Goal: Book appointment/travel/reservation

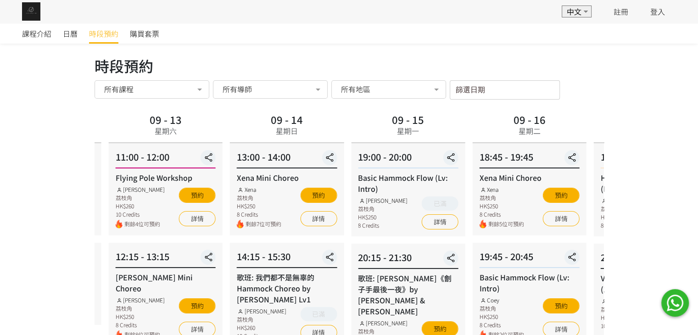
click at [185, 136] on div "09 - 13 星期六" at bounding box center [165, 125] width 39 height 29
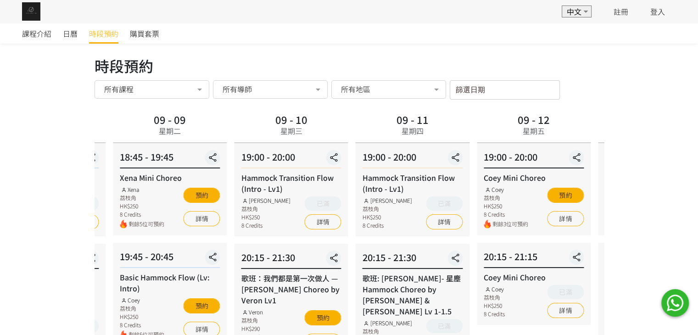
click at [348, 175] on div "19:00 - 20:00 Hammock Transition Flow (Intro - Lv1) Rachel Ng 荔枝角 HK$250 8 Cred…" at bounding box center [291, 189] width 114 height 93
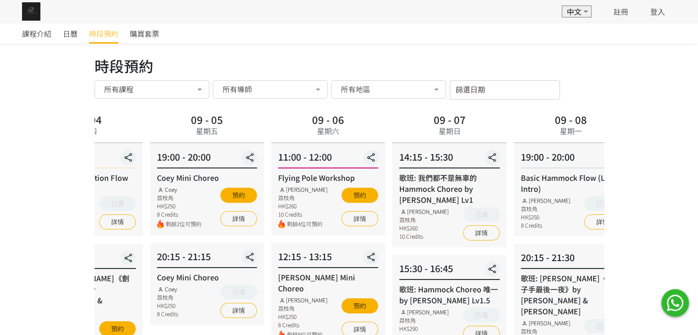
click at [448, 179] on div "14:15 - 15:30 歌班: 我們都不是無辜的 Hammock Choreo by Rachel Lv1 Rachel Ng 荔枝角 HK$260 10…" at bounding box center [449, 195] width 114 height 104
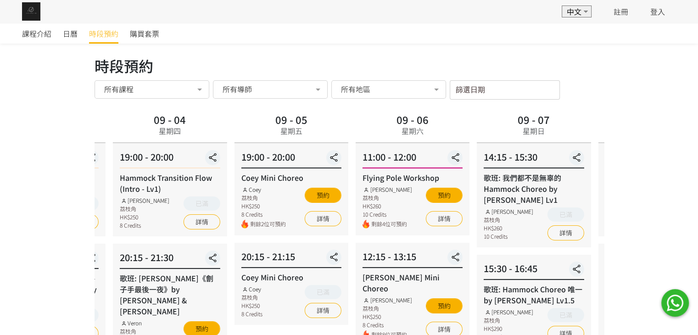
click at [348, 188] on div "19:00 - 20:00 Coey Mini Choreo Coey 荔枝角 HK$250 8 Credits 剩餘2位可預約 預約 詳情" at bounding box center [291, 189] width 114 height 92
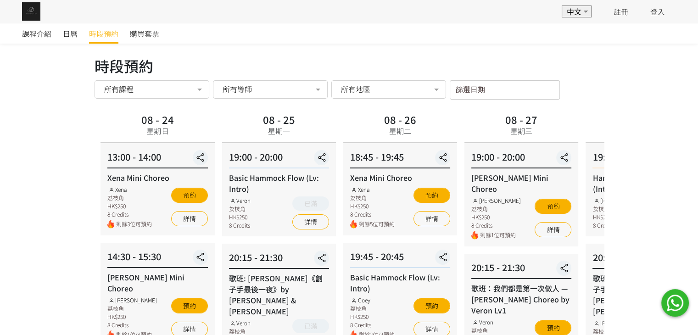
drag, startPoint x: 314, startPoint y: 163, endPoint x: 560, endPoint y: 179, distance: 246.3
click at [560, 179] on div "19:00 - 20:00 Rachel Mini Choreo Rachel Ng 荔枝角 HK$250 8 Credits 剩餘1位可預約 預約 詳情" at bounding box center [521, 194] width 114 height 103
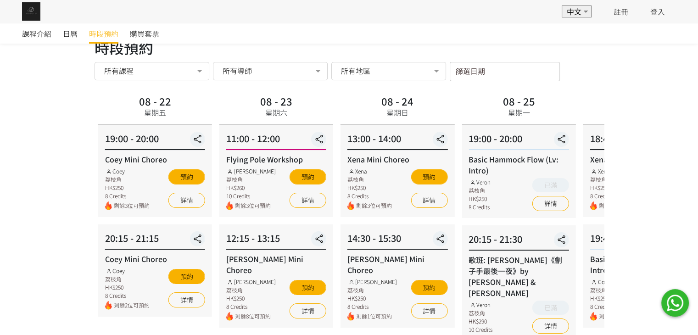
scroll to position [183, 0]
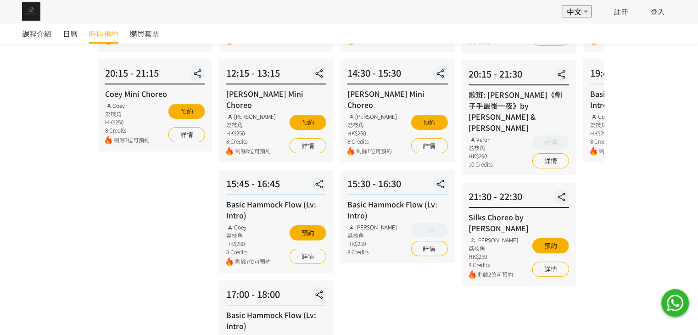
click at [59, 194] on div "課程介紹 日曆 時段預約 購買套票 時段預約 時段預約 所有課程 所有課程 Hammock Transition Flow (Intro - Lv1) 歌班:…" at bounding box center [349, 198] width 698 height 718
click at [148, 195] on div "08 - 22 星期五 19:00 - 20:00 Coey Mini Choreo Coey 荔枝角 HK$250 8 Credits 剩餘3位可預約 預約…" at bounding box center [154, 216] width 121 height 579
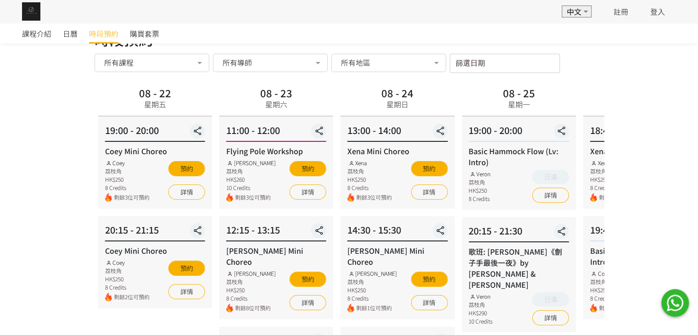
scroll to position [0, 0]
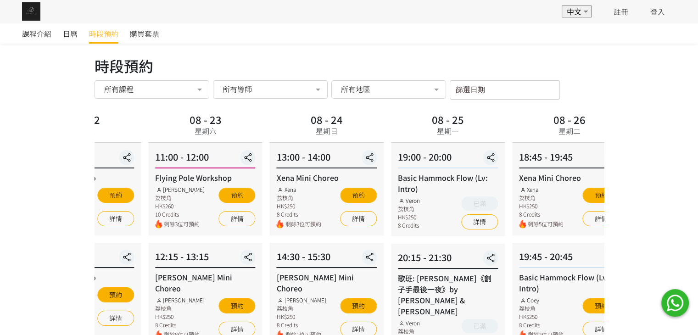
click at [277, 151] on div "13:00 - 14:00" at bounding box center [327, 159] width 100 height 18
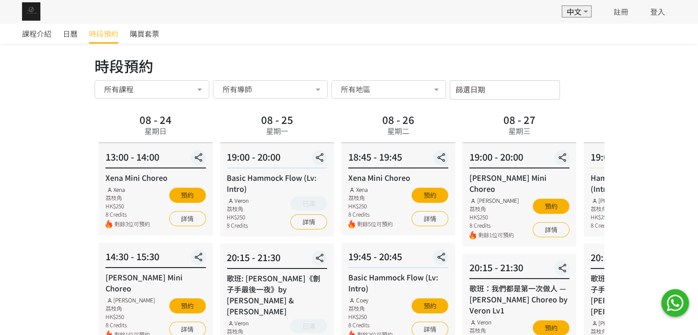
click at [462, 126] on div "08 - 27 星期三" at bounding box center [519, 127] width 114 height 33
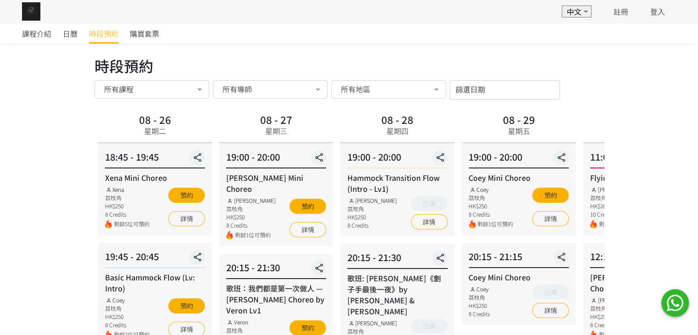
drag, startPoint x: 378, startPoint y: 102, endPoint x: 628, endPoint y: 132, distance: 251.7
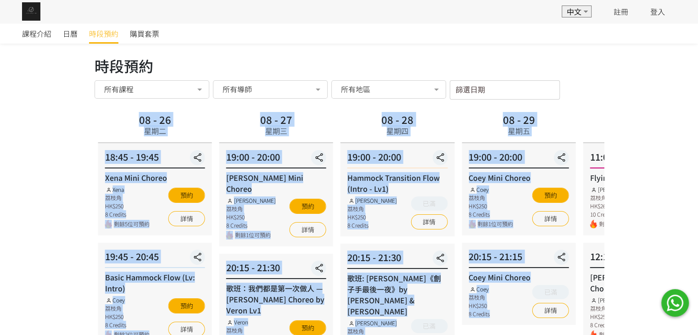
click at [470, 131] on div "08 - 29 星期五" at bounding box center [518, 127] width 114 height 33
click at [373, 216] on div "HK$250" at bounding box center [372, 217] width 50 height 8
click at [379, 208] on div "荔枝角" at bounding box center [372, 209] width 50 height 8
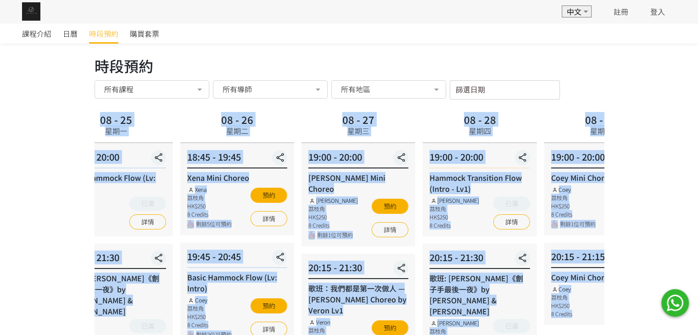
click at [529, 186] on div "Hammock Transition Flow (Intro - Lv1) Rachel Ng 荔枝角 HK$250 8 Credits 已滿 詳情" at bounding box center [479, 200] width 100 height 57
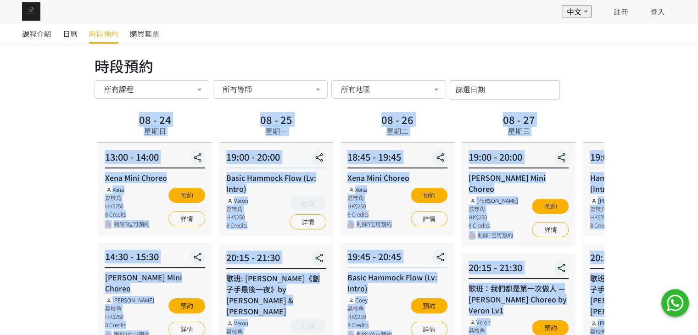
click at [320, 212] on div "詳情" at bounding box center [307, 220] width 37 height 19
click at [328, 228] on div "19:00 - 20:00 Basic Hammock Flow (Lv: Intro) Veron 荔枝角 HK$250 8 Credits 已滿 詳情" at bounding box center [276, 189] width 114 height 93
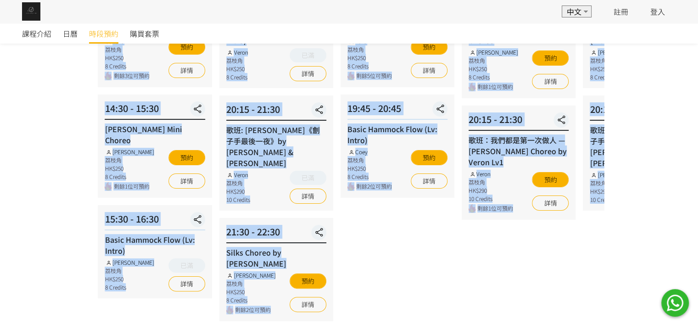
scroll to position [183, 0]
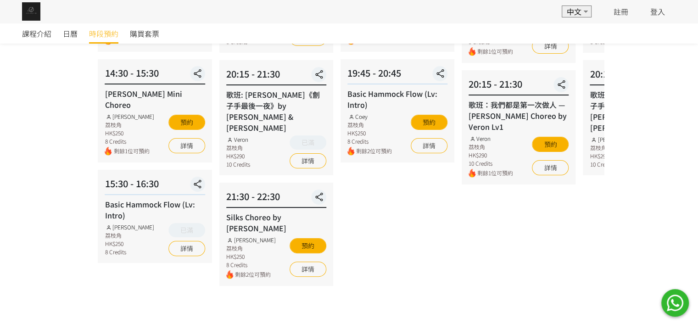
click at [42, 165] on div "課程介紹 日曆 時段預約 購買套票 時段預約 時段預約 所有課程 所有課程 Hammock Transition Flow (Intro - Lv1) 歌班:…" at bounding box center [349, 198] width 698 height 718
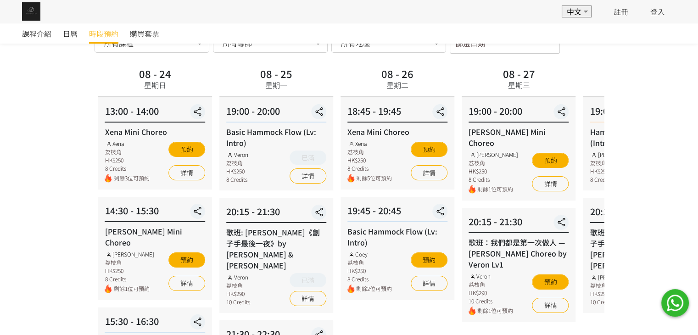
scroll to position [0, 0]
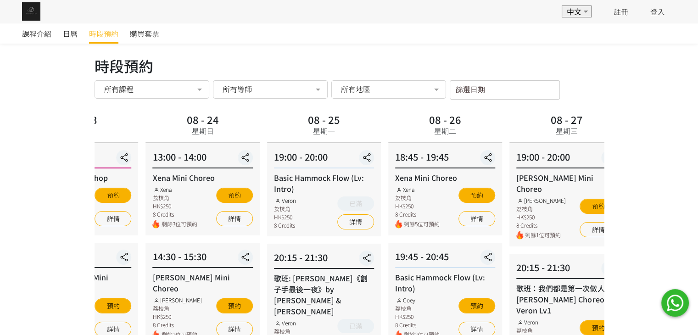
click at [516, 184] on div "19:00 - 20:00 Rachel Mini Choreo Rachel Ng 荔枝角 HK$250 8 Credits 剩餘1位可預約 預約 詳情" at bounding box center [566, 194] width 114 height 103
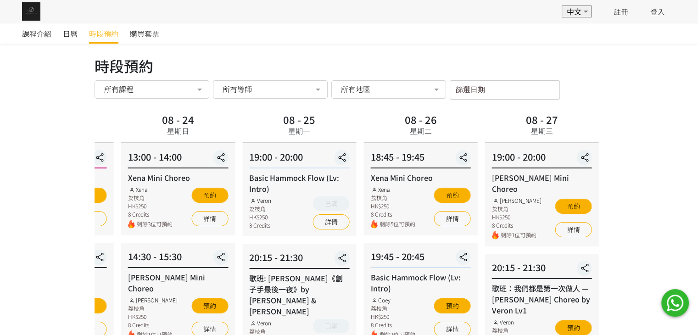
click at [501, 296] on div "歌班：我們都是第一次做人 — [PERSON_NAME] Choreo by Veron Lv1" at bounding box center [542, 299] width 100 height 33
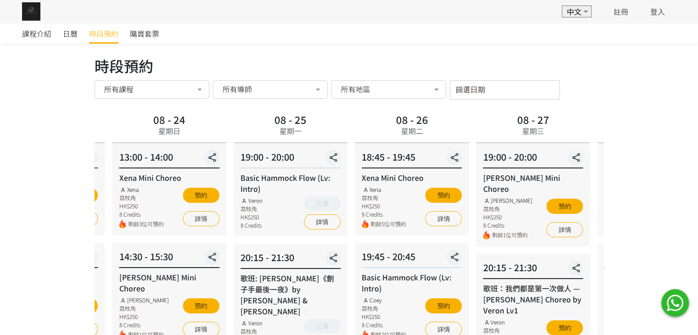
click at [482, 287] on div "20:15 - 21:30 歌班：我們都是第一次做人 — Firdhaus Hammock Choreo by Veron Lv1 Veron 荔枝角 HK$…" at bounding box center [533, 311] width 114 height 114
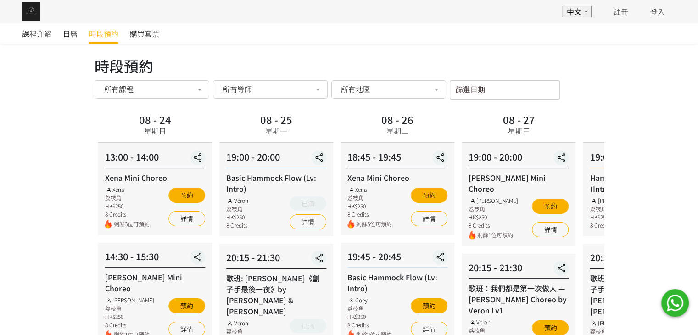
click at [508, 96] on input "篩選日期" at bounding box center [504, 89] width 110 height 19
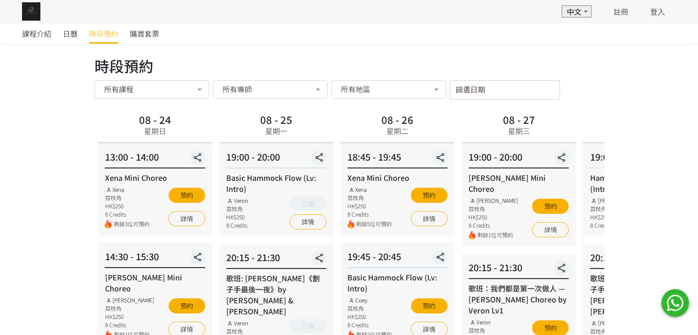
click at [484, 94] on input "篩選日期" at bounding box center [504, 89] width 110 height 19
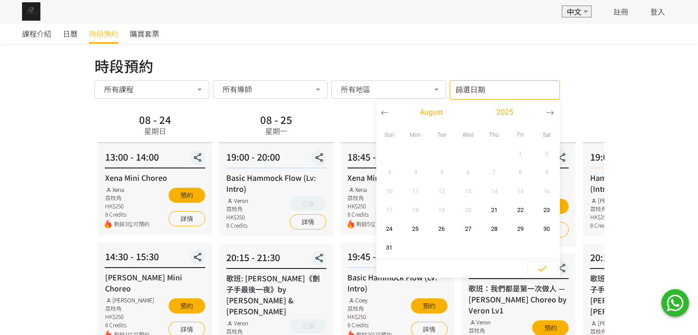
click at [572, 202] on div "19:00 - 20:00 Rachel Mini Choreo Rachel Ng 荔枝角 HK$250 8 Credits 剩餘1位可預約 預約 詳情" at bounding box center [518, 194] width 114 height 103
click at [503, 89] on input "篩選日期" at bounding box center [504, 89] width 110 height 19
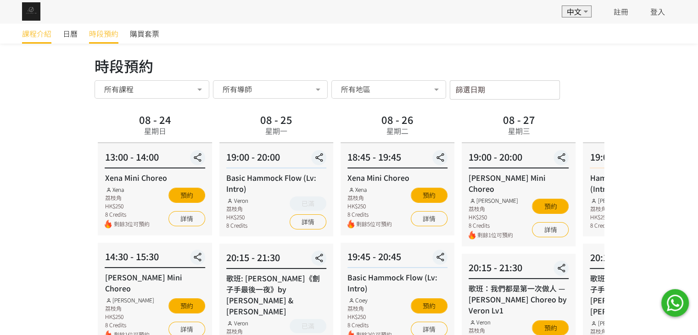
click at [24, 35] on span "課程介紹" at bounding box center [36, 33] width 29 height 11
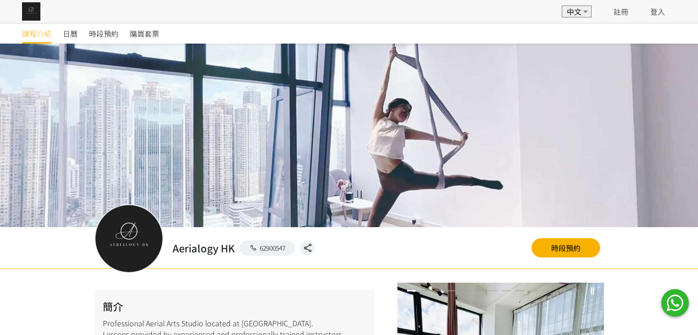
scroll to position [598, 0]
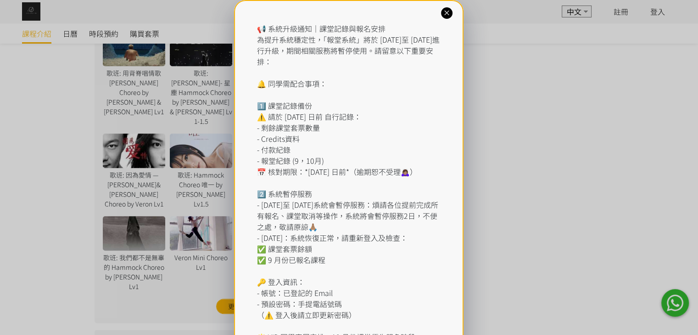
click at [447, 21] on div "📢 系統升級通知｜課堂記錄與報名安排 為提升系統穩定性，「報堂系統」將於 [DATE]至 [DATE]進行升級，期間相關服務將暫停使用。請留意以下重要安排： …" at bounding box center [348, 204] width 229 height 409
click at [443, 18] on div "📢 系統升級通知｜課堂記錄與報名安排 為提升系統穩定性，「報堂系統」將於 [DATE]至 [DATE]進行升級，期間相關服務將暫停使用。請留意以下重要安排： …" at bounding box center [348, 204] width 229 height 409
click at [442, 14] on icon at bounding box center [446, 13] width 9 height 9
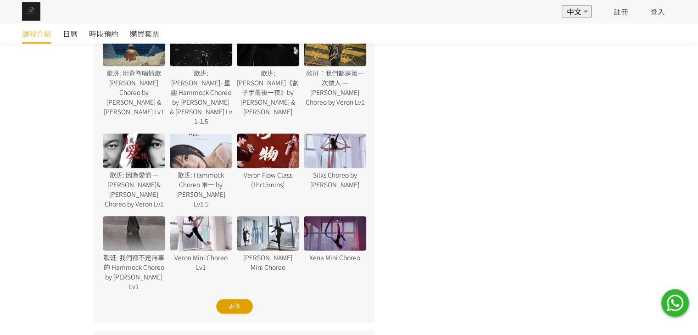
click at [227, 299] on div "更多" at bounding box center [234, 306] width 37 height 15
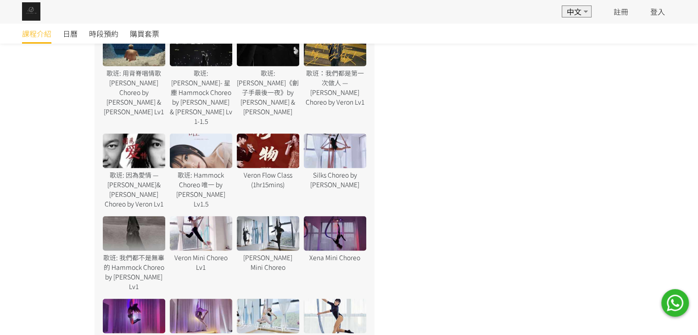
scroll to position [689, 0]
